Goal: Task Accomplishment & Management: Manage account settings

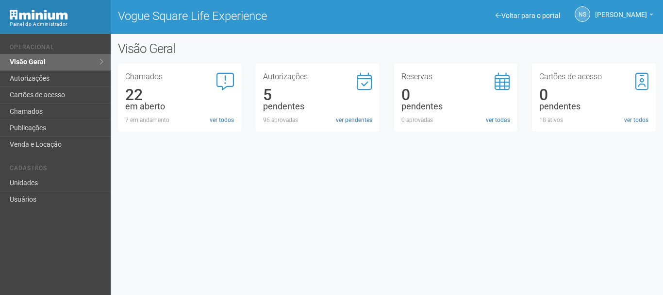
click at [430, 200] on div "Voltar para o portal Operacional Visão Geral Autorizações Cartões de acesso Cha…" at bounding box center [331, 164] width 663 height 261
click at [344, 117] on link "ver pendentes" at bounding box center [354, 119] width 36 height 9
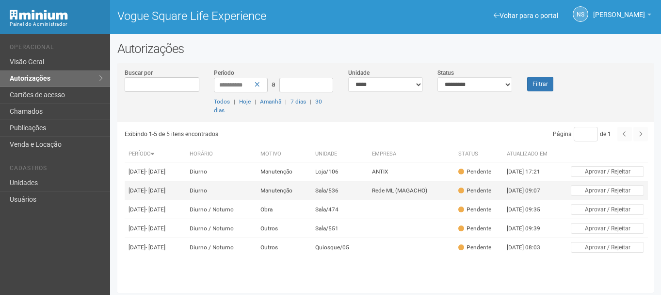
scroll to position [2, 0]
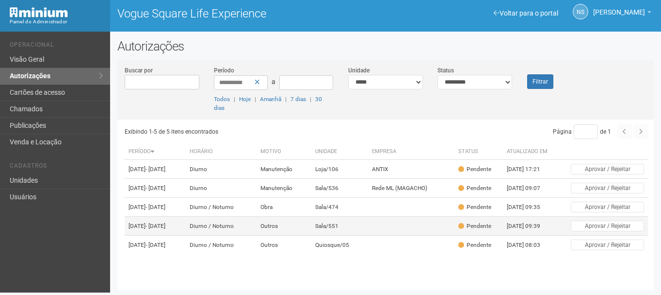
click at [257, 235] on td "Diurno / Noturno" at bounding box center [221, 225] width 71 height 19
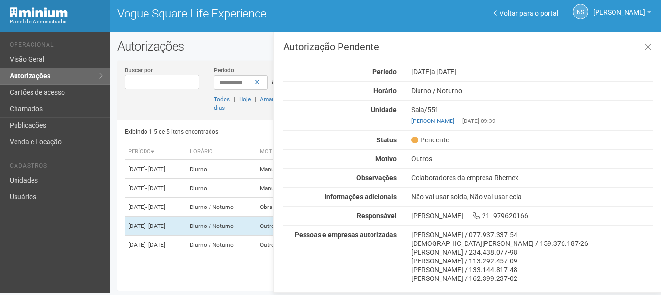
scroll to position [17, 0]
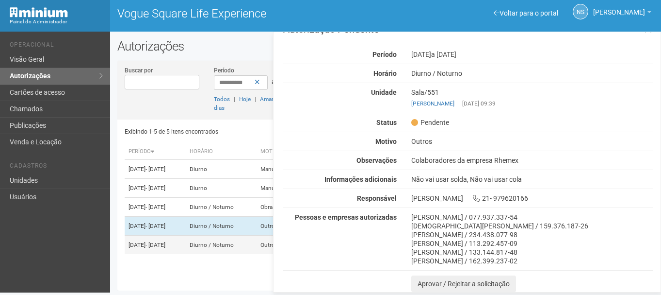
click at [186, 254] on td "[DATE] - [DATE]" at bounding box center [155, 244] width 61 height 19
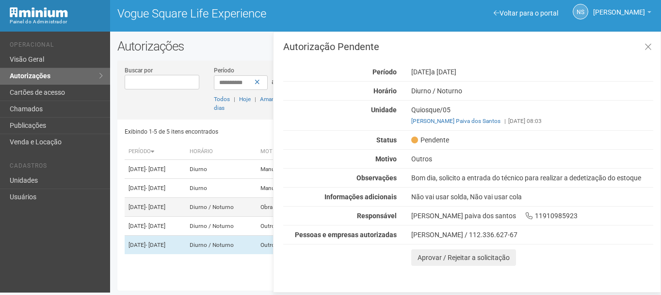
click at [230, 208] on td "Diurno / Noturno" at bounding box center [221, 206] width 71 height 19
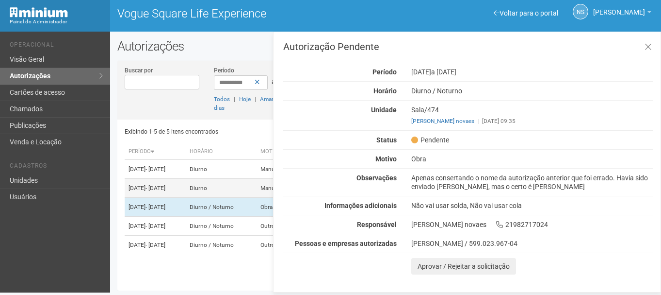
click at [223, 186] on td "Diurno" at bounding box center [221, 188] width 71 height 19
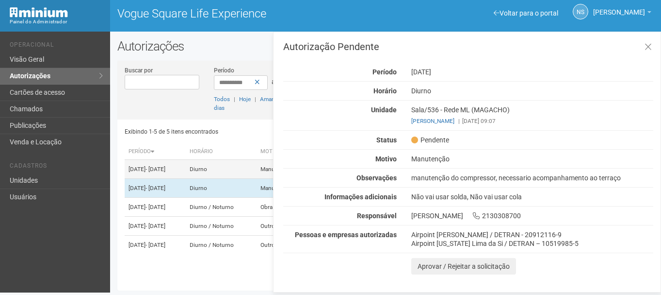
click at [230, 160] on td "Diurno" at bounding box center [221, 169] width 71 height 19
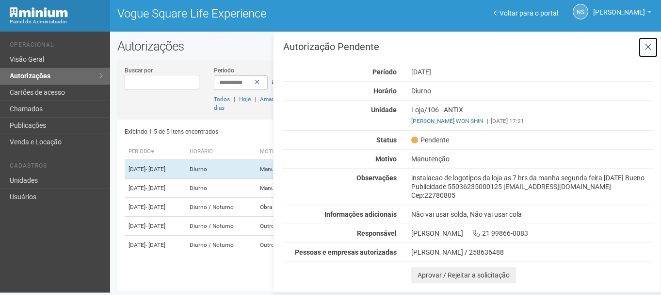
click at [654, 47] on button at bounding box center [649, 47] width 20 height 21
